Goal: Download file/media

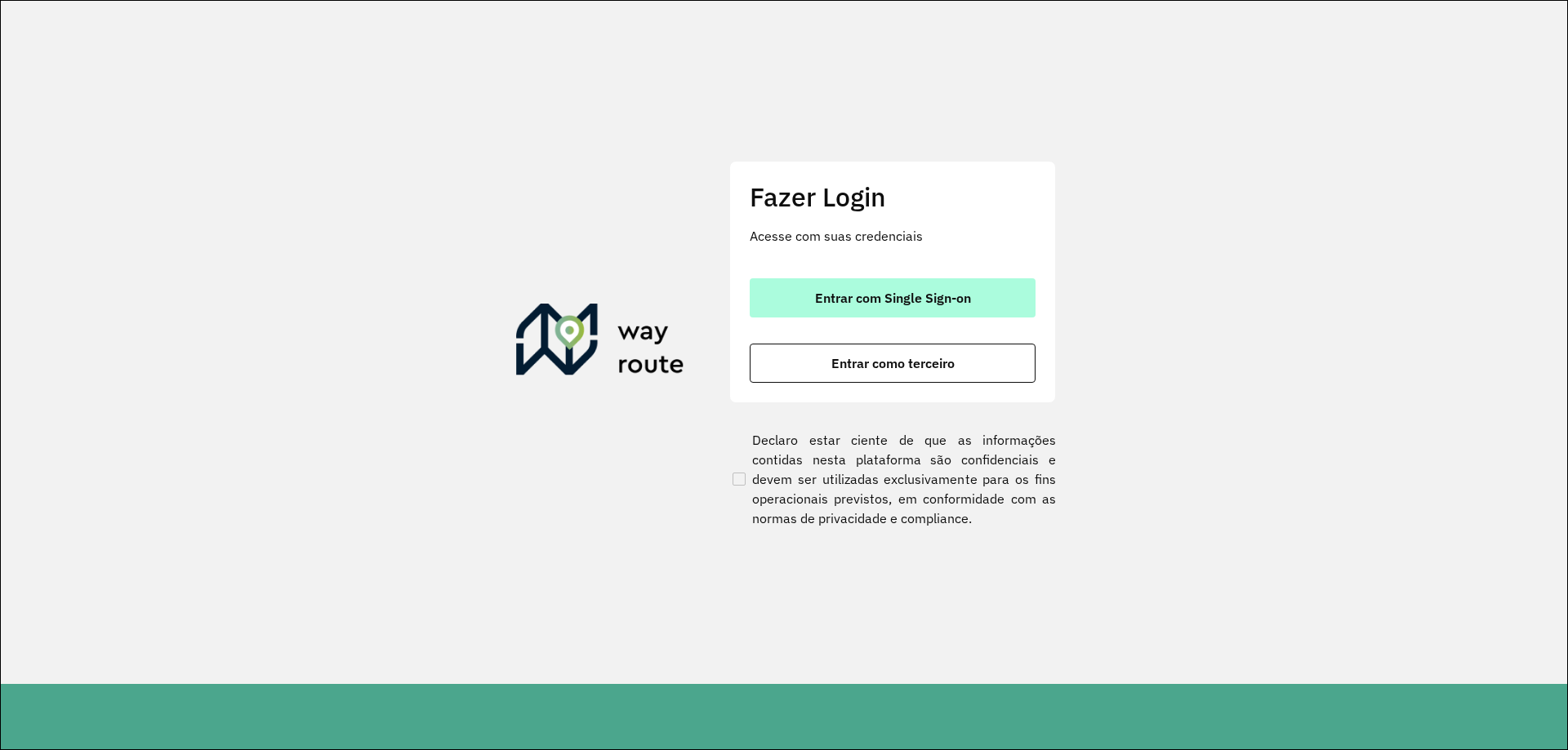
click at [877, 292] on span "Entrar com Single Sign-on" at bounding box center [893, 298] width 156 height 13
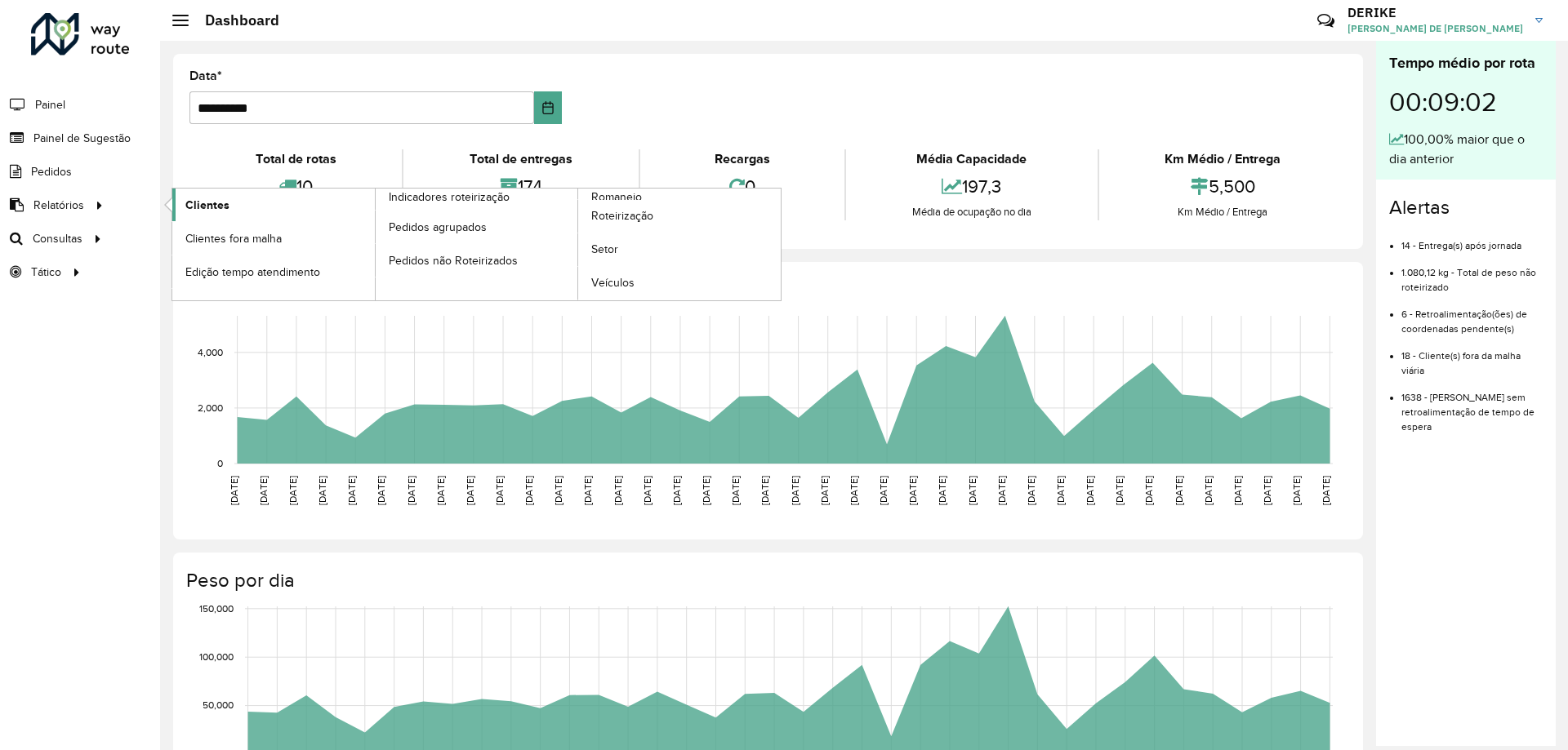
click at [234, 211] on link "Clientes" at bounding box center [274, 204] width 203 height 33
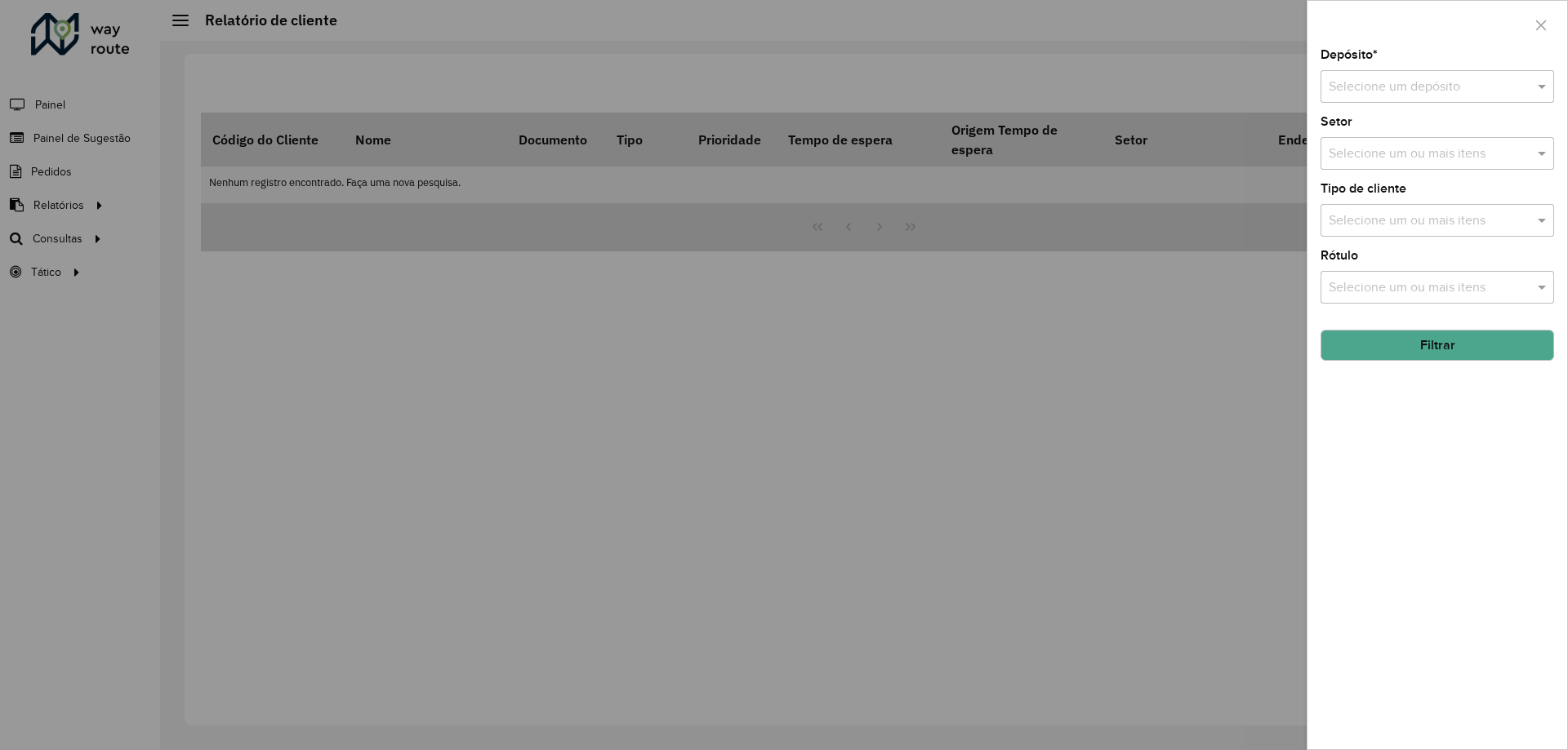
click at [1462, 93] on input "text" at bounding box center [1421, 87] width 185 height 20
click at [1372, 132] on span "CDD Blumenau" at bounding box center [1372, 133] width 88 height 14
click at [1438, 348] on button "Filtrar" at bounding box center [1437, 345] width 234 height 31
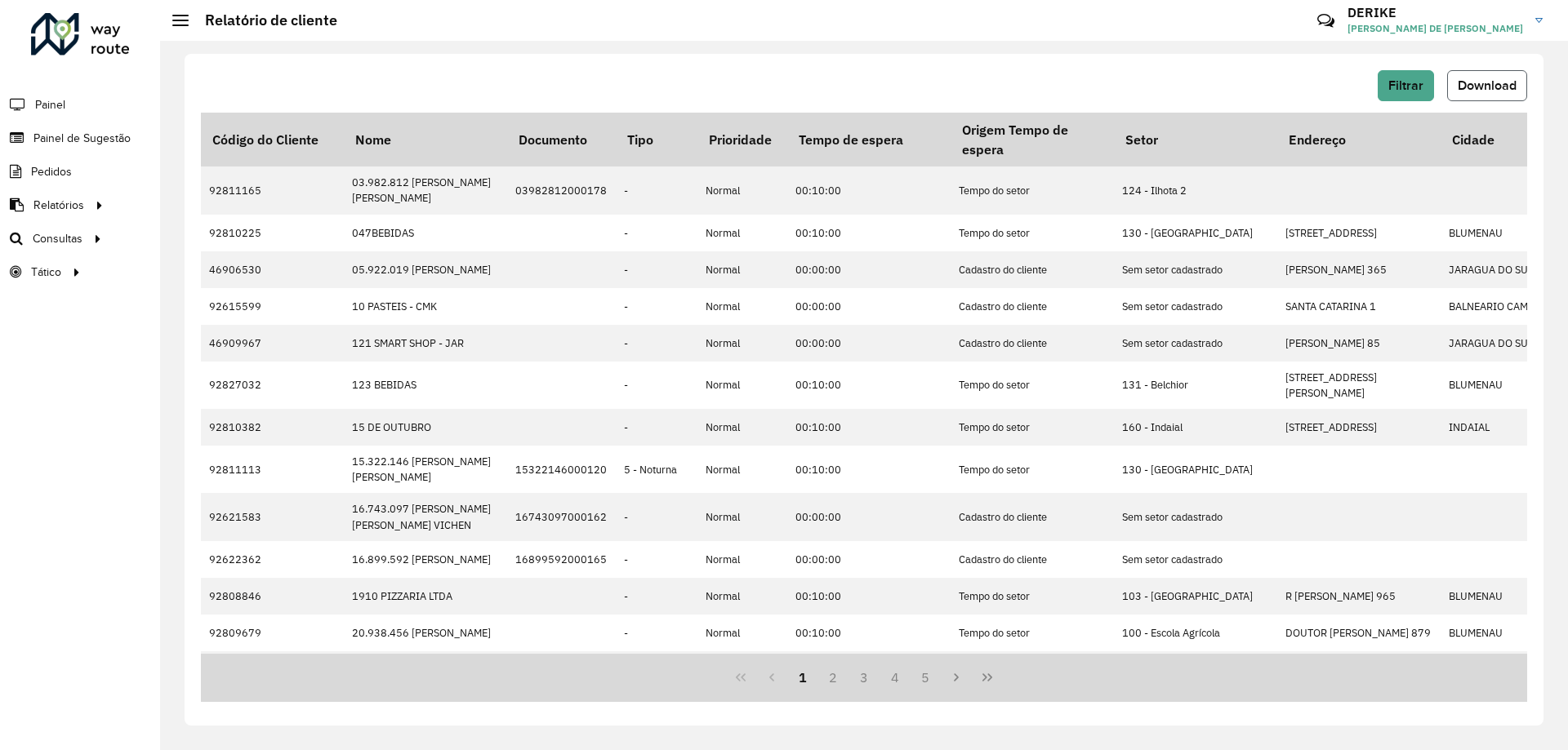
click at [1485, 84] on span "Download" at bounding box center [1486, 85] width 59 height 14
